Goal: Transaction & Acquisition: Purchase product/service

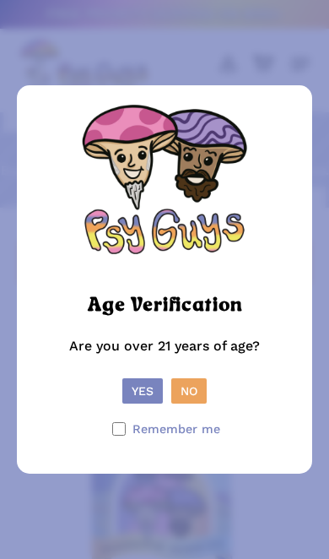
click at [135, 394] on button "Yes" at bounding box center [142, 390] width 41 height 25
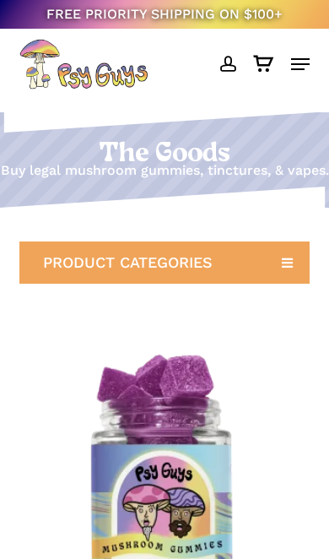
click at [277, 284] on link "PRODUCT CATEGORIES" at bounding box center [164, 262] width 290 height 42
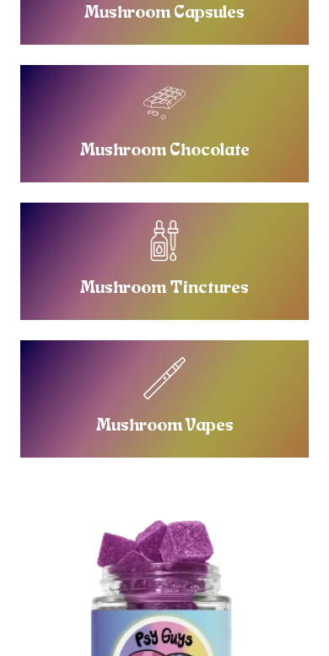
scroll to position [536, 0]
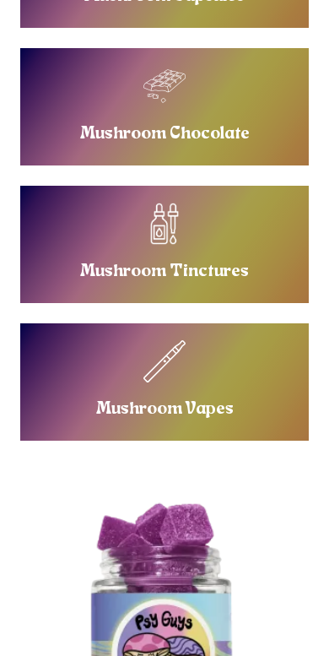
click at [220, 282] on link "Buy Mushroom Tinctures" at bounding box center [165, 244] width 290 height 117
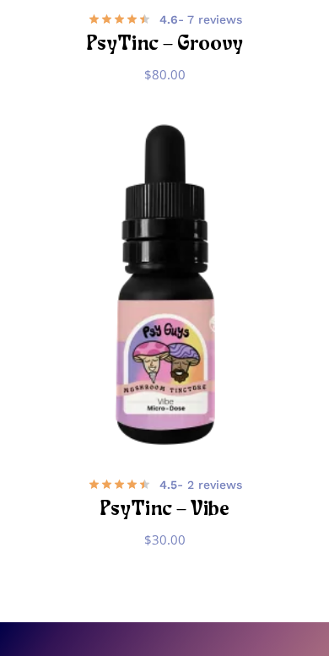
scroll to position [685, 0]
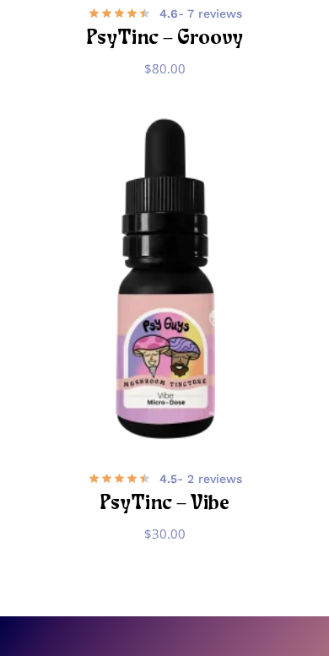
click at [229, 477] on span "4.5 - 2 reviews" at bounding box center [201, 478] width 83 height 17
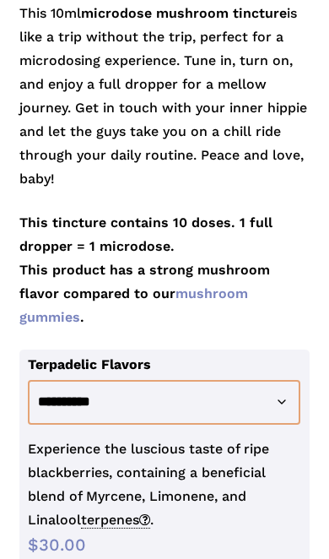
scroll to position [704, 0]
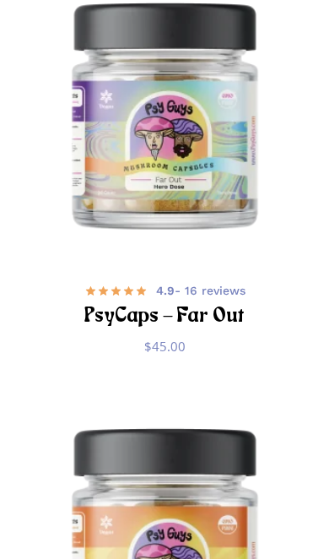
scroll to position [1602, 0]
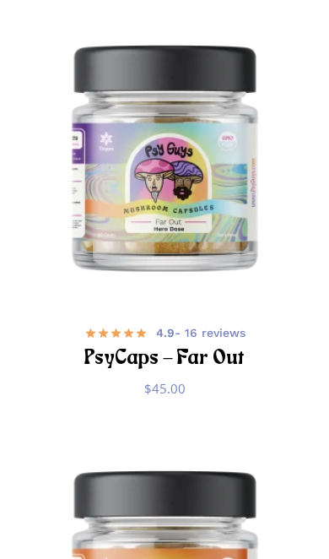
click at [239, 341] on span "4.9 - 16 reviews" at bounding box center [200, 332] width 89 height 17
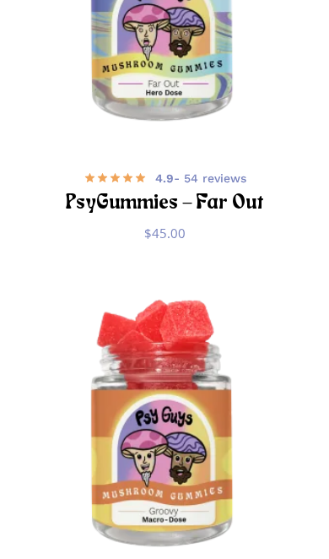
scroll to position [0, 0]
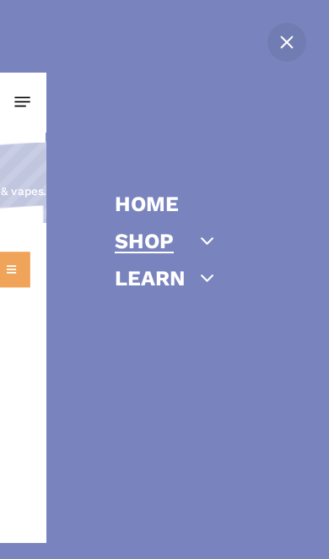
click at [208, 275] on icon "Off Canvas Menu" at bounding box center [208, 278] width 24 height 24
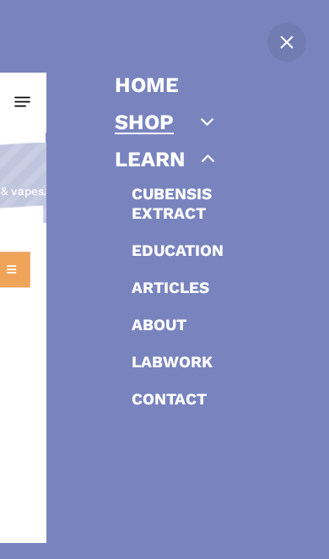
click at [196, 208] on link "Cubensis Extract" at bounding box center [209, 203] width 155 height 39
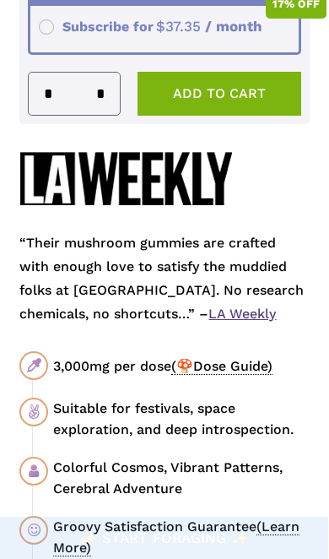
scroll to position [1177, 0]
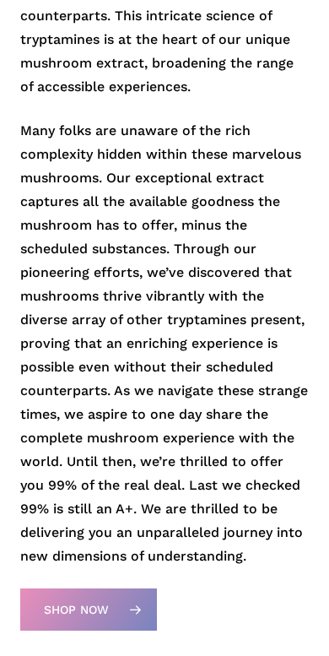
scroll to position [1314, 0]
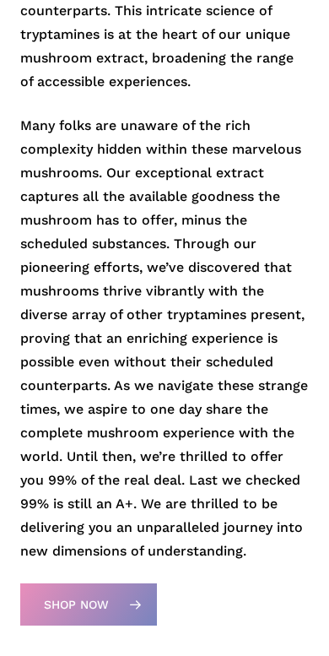
click at [138, 558] on icon at bounding box center [135, 604] width 27 height 27
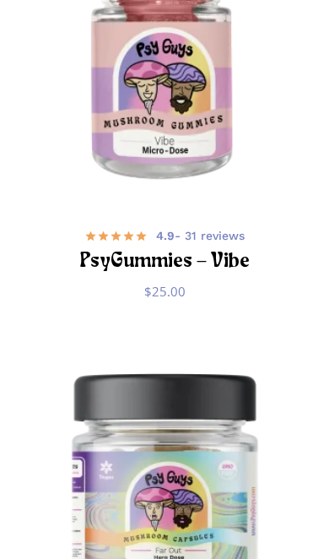
scroll to position [1267, 0]
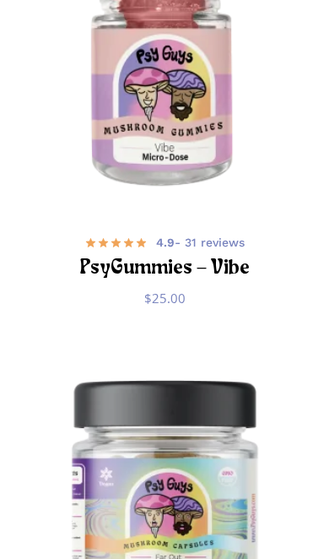
click at [229, 251] on span "4.9 - 31 reviews" at bounding box center [200, 242] width 89 height 17
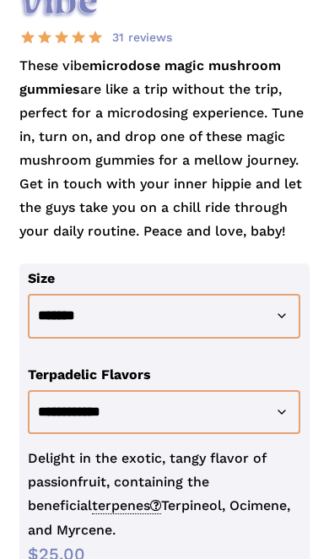
scroll to position [721, 0]
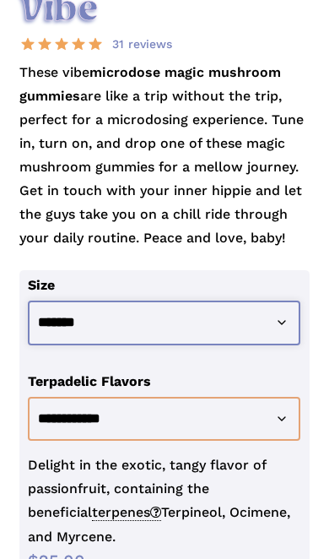
click at [284, 314] on select "**********" at bounding box center [164, 322] width 273 height 45
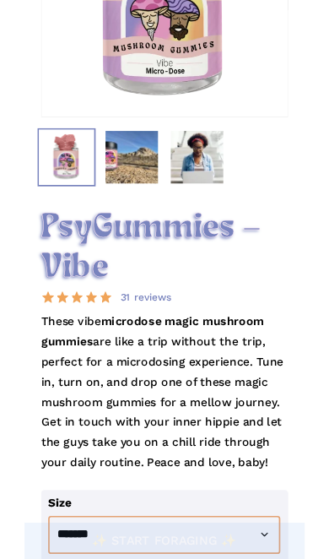
scroll to position [416, 0]
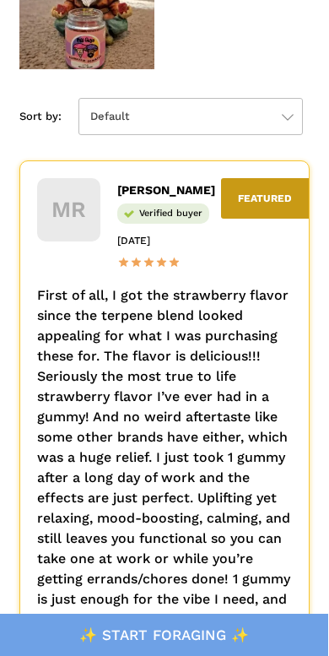
scroll to position [4985, 0]
